Goal: Transaction & Acquisition: Purchase product/service

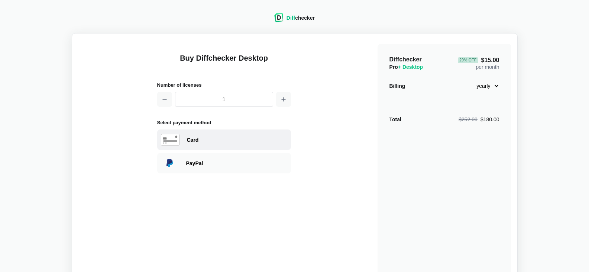
click at [187, 139] on div "Card" at bounding box center [237, 139] width 100 height 7
select select "[GEOGRAPHIC_DATA]"
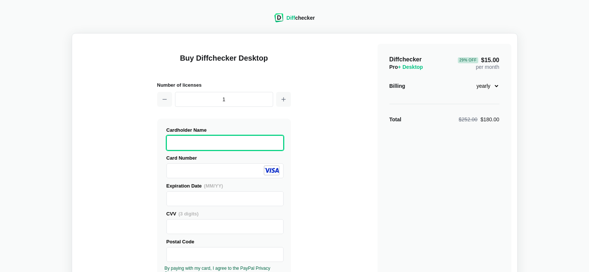
click at [483, 88] on select "monthly yearly" at bounding box center [484, 86] width 32 height 13
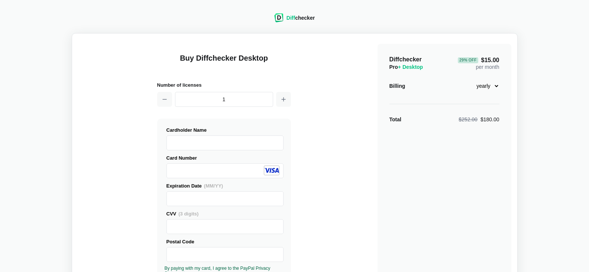
click at [468, 80] on select "monthly yearly" at bounding box center [484, 86] width 32 height 13
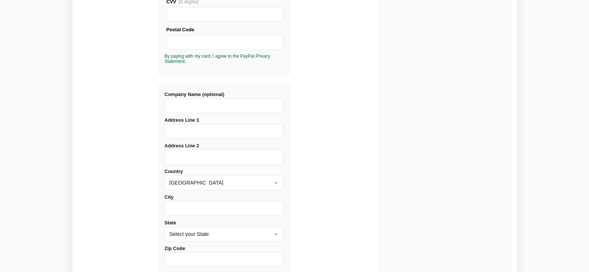
scroll to position [113, 0]
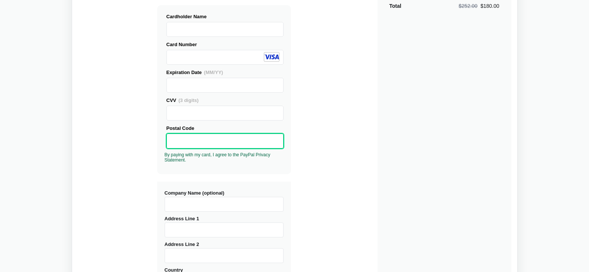
click at [188, 204] on input "Company Name (optional)" at bounding box center [224, 204] width 119 height 15
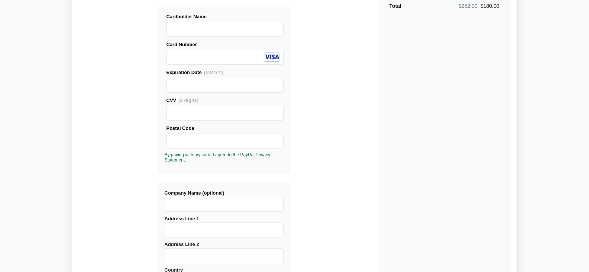
click at [188, 229] on input "Address Line 1" at bounding box center [224, 229] width 119 height 15
type input "[STREET_ADDRESS][PERSON_NAME]"
type input "[GEOGRAPHIC_DATA]"
select select "FL"
type input "34601"
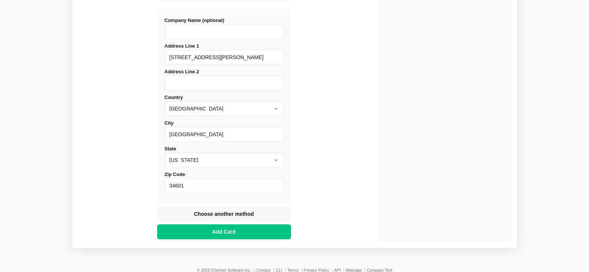
scroll to position [289, 0]
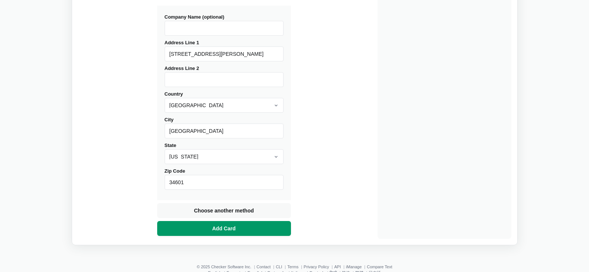
click at [225, 227] on span "Add Card" at bounding box center [224, 228] width 26 height 7
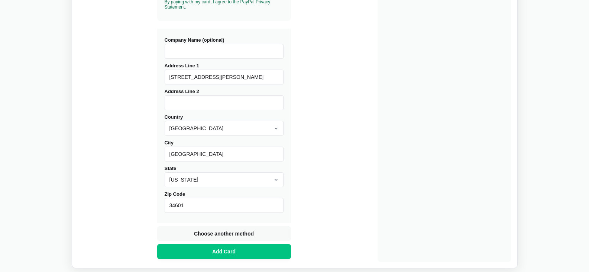
scroll to position [309, 0]
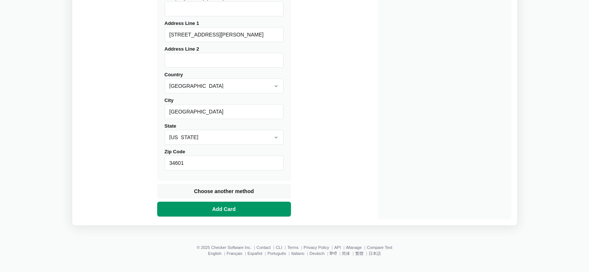
click at [229, 211] on span "Add Card" at bounding box center [224, 208] width 26 height 7
click at [222, 210] on span "Add Card" at bounding box center [224, 208] width 26 height 7
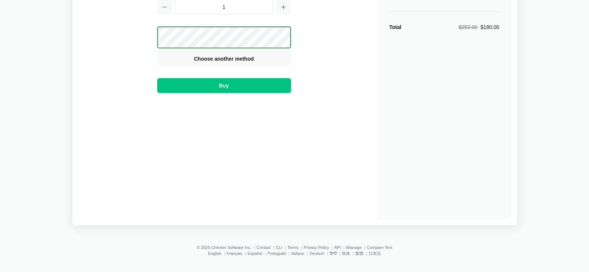
scroll to position [92, 0]
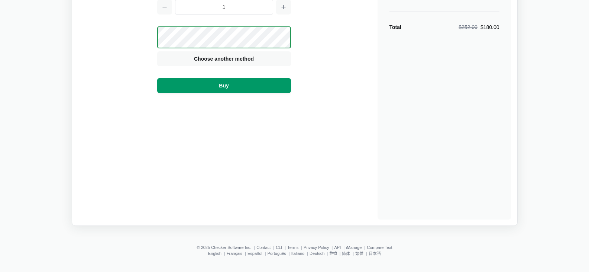
click at [223, 87] on span "Buy" at bounding box center [223, 85] width 13 height 7
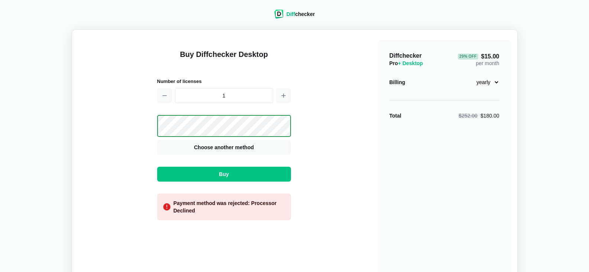
scroll to position [3, 0]
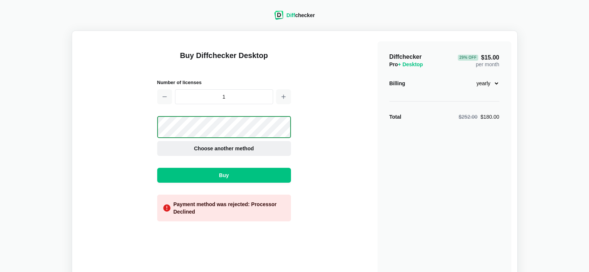
click at [235, 148] on span "Choose another method" at bounding box center [224, 148] width 63 height 7
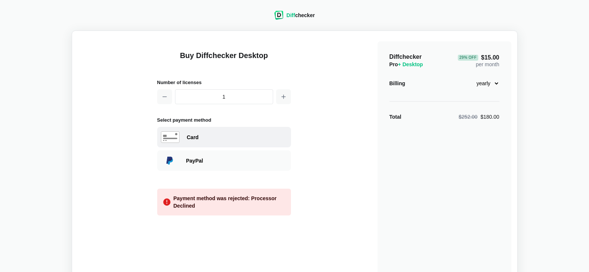
click at [192, 138] on div "Card" at bounding box center [237, 136] width 100 height 7
select select "[GEOGRAPHIC_DATA]"
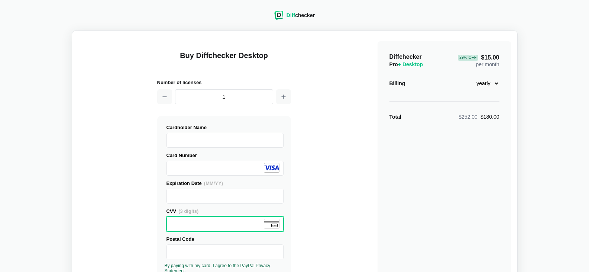
scroll to position [94, 0]
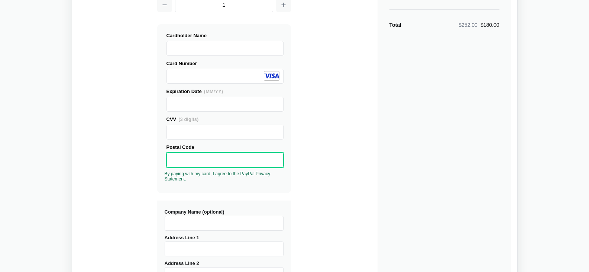
click at [204, 221] on input "Company Name (optional)" at bounding box center [224, 223] width 119 height 15
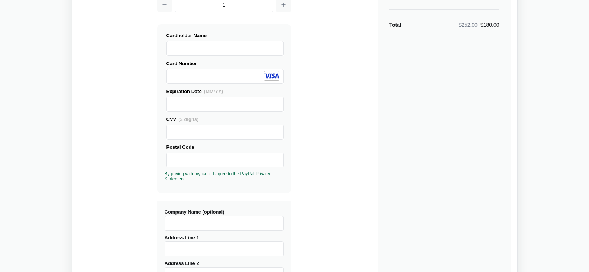
click at [197, 245] on input "Address Line 1" at bounding box center [224, 248] width 119 height 15
type input "[STREET_ADDRESS][PERSON_NAME]"
type input "[GEOGRAPHIC_DATA]"
select select "FL"
type input "34601"
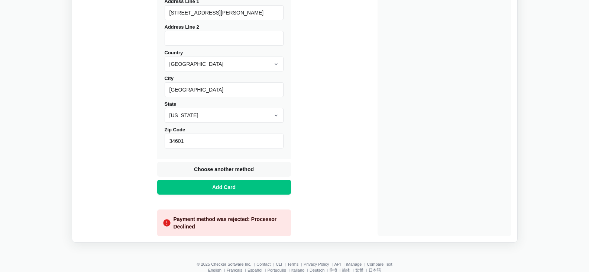
scroll to position [337, 0]
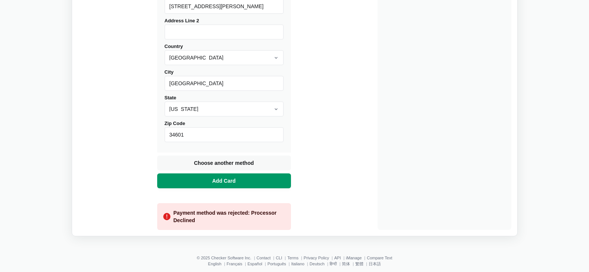
click at [220, 180] on span "Add Card" at bounding box center [224, 180] width 26 height 7
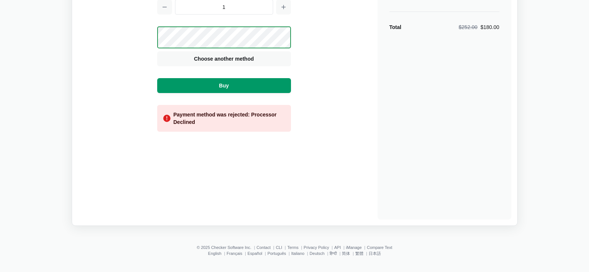
click at [225, 85] on span "Buy" at bounding box center [223, 85] width 13 height 7
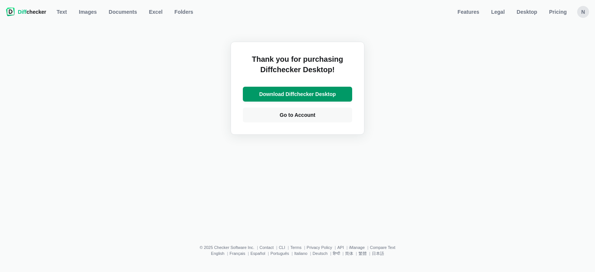
click at [293, 93] on span "Download Diffchecker Desktop" at bounding box center [298, 93] width 80 height 7
